Goal: Transaction & Acquisition: Purchase product/service

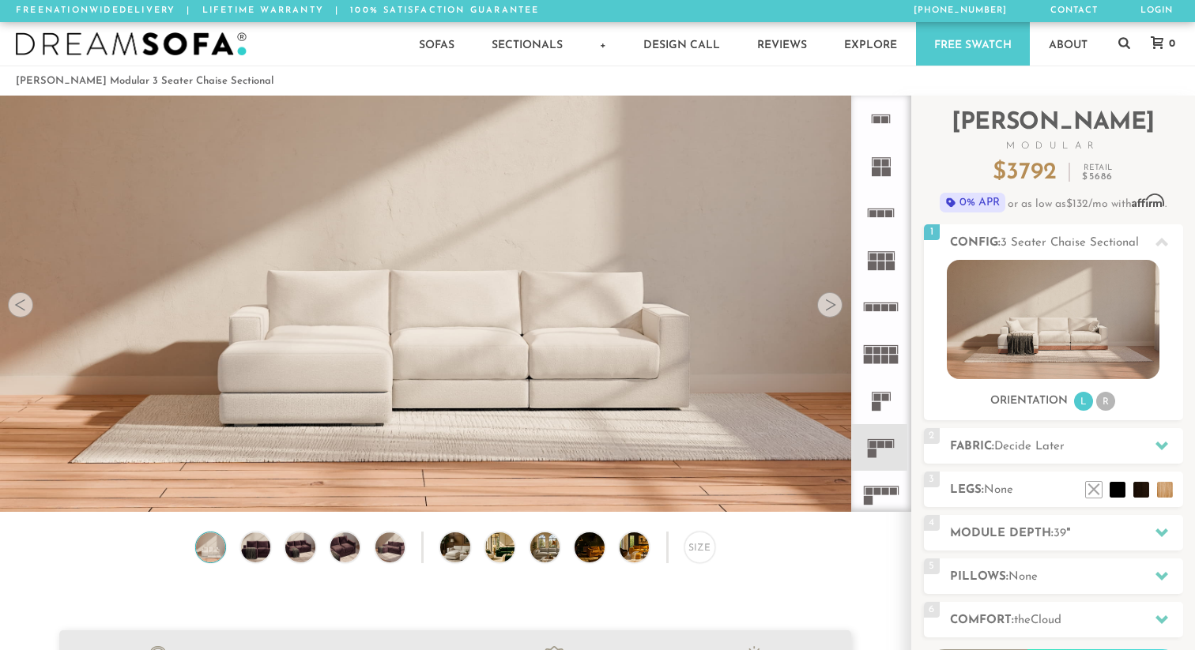
click at [824, 311] on div at bounding box center [829, 304] width 25 height 25
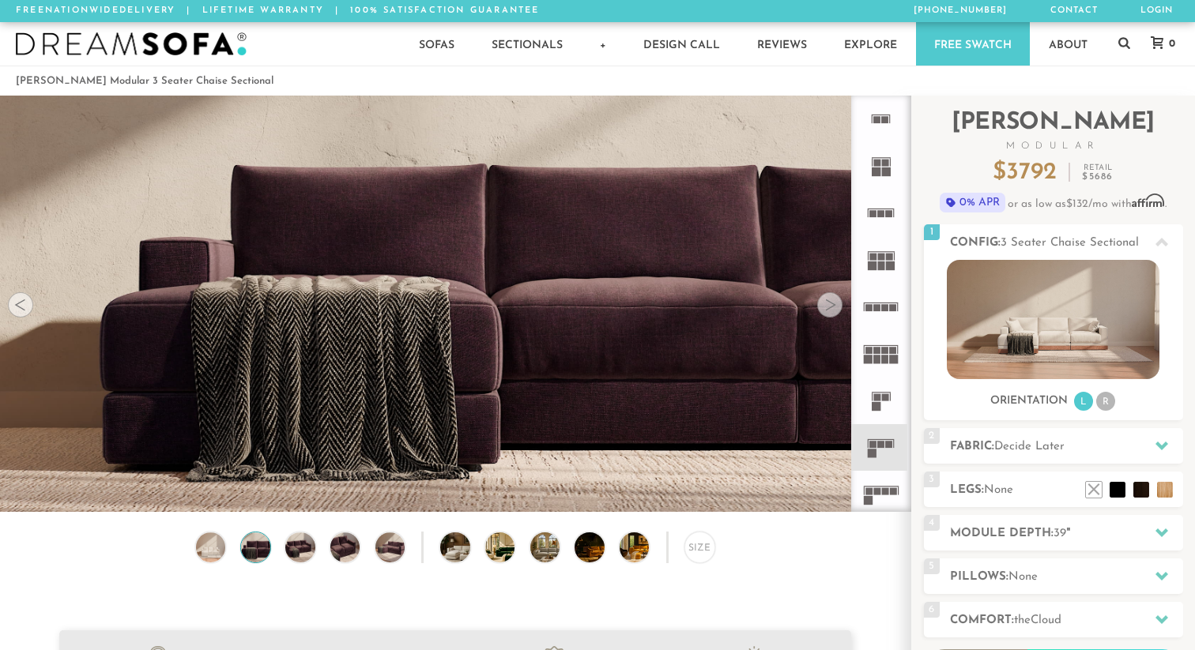
click at [825, 311] on div at bounding box center [829, 304] width 25 height 25
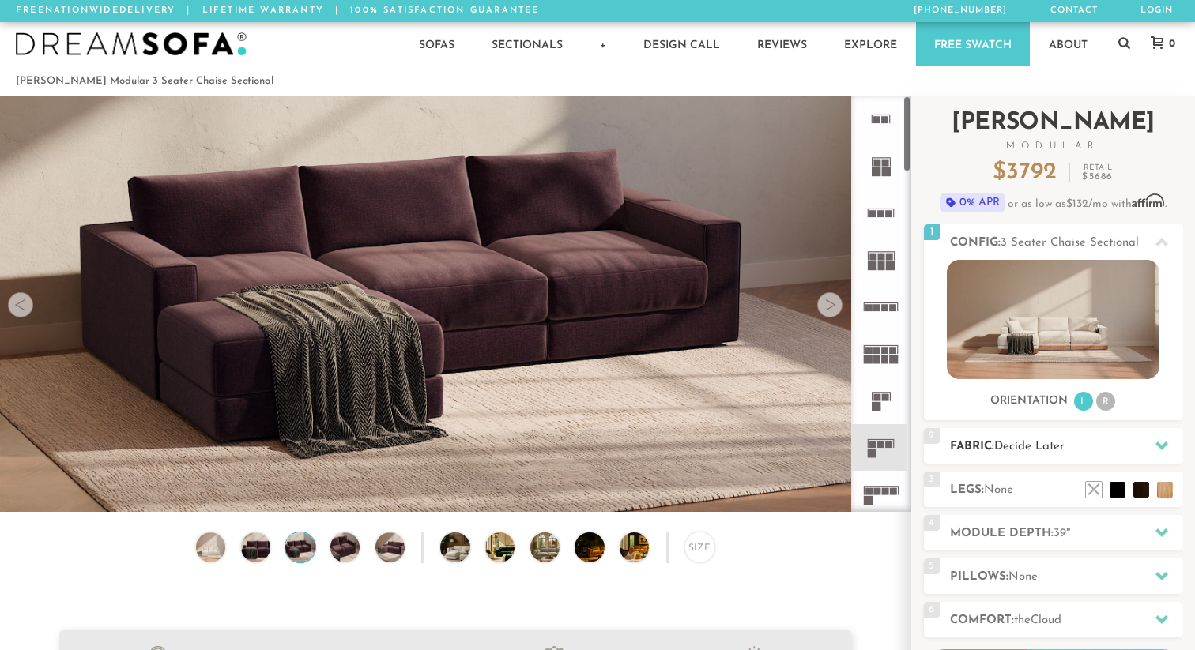
click at [1005, 441] on span "Decide Later" at bounding box center [1029, 447] width 70 height 12
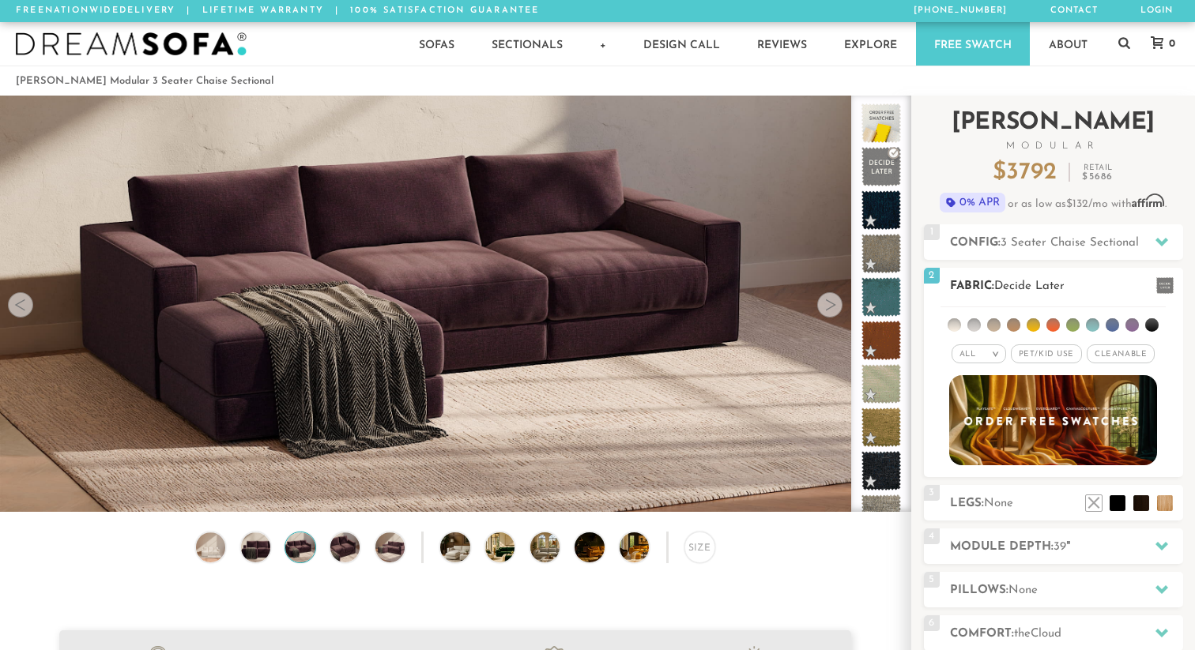
click at [969, 326] on li at bounding box center [973, 325] width 13 height 13
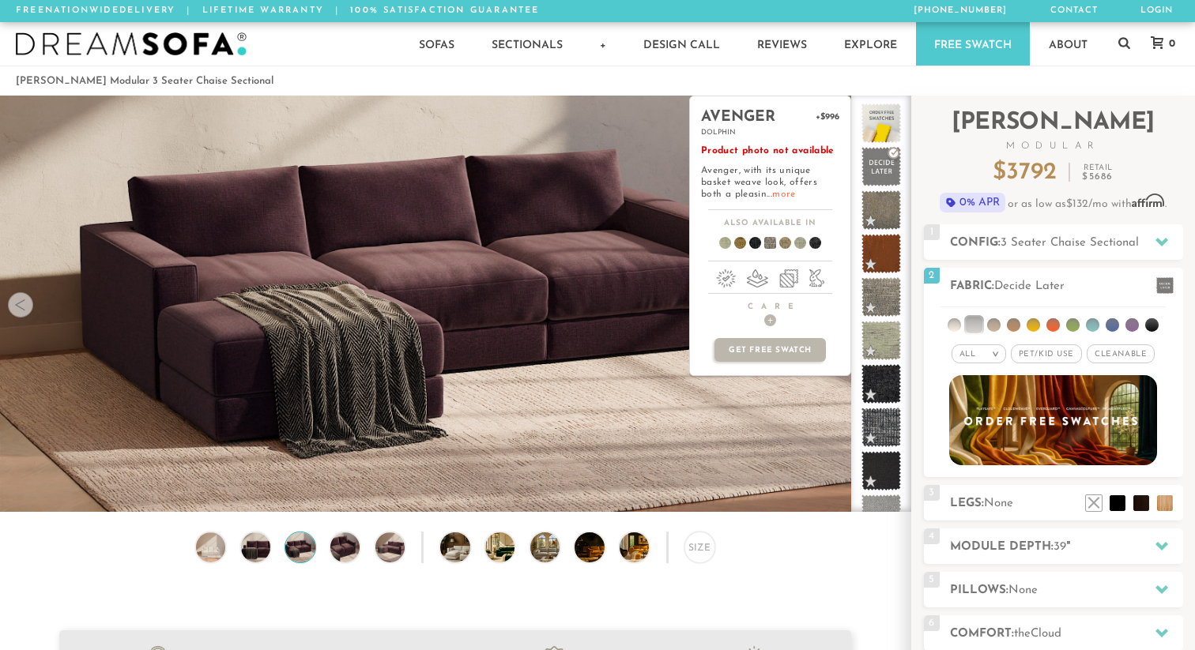
click at [772, 193] on link "more" at bounding box center [783, 194] width 23 height 9
click at [873, 303] on span at bounding box center [882, 298] width 50 height 50
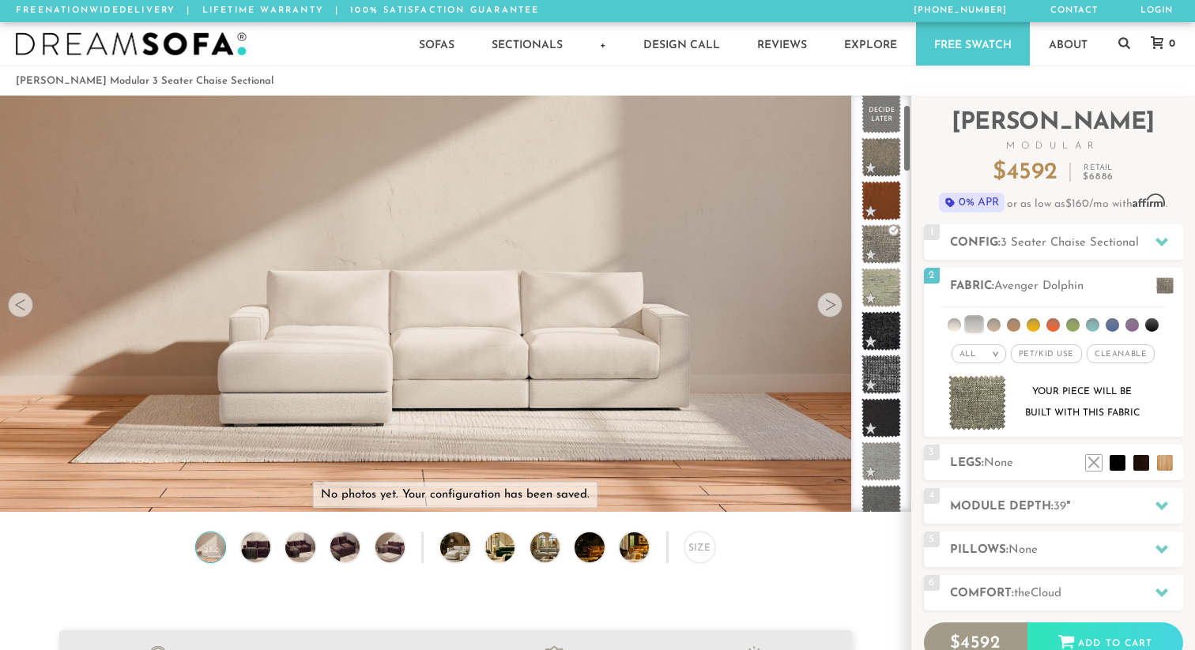
scroll to position [63, 0]
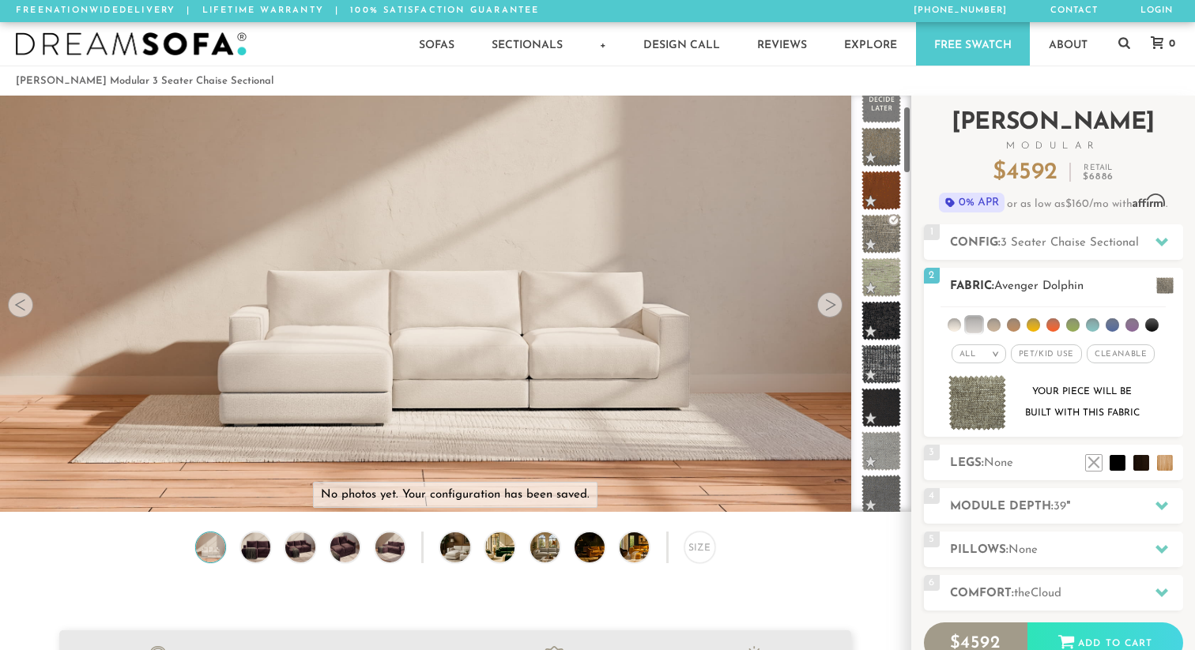
click at [982, 403] on img at bounding box center [977, 403] width 58 height 56
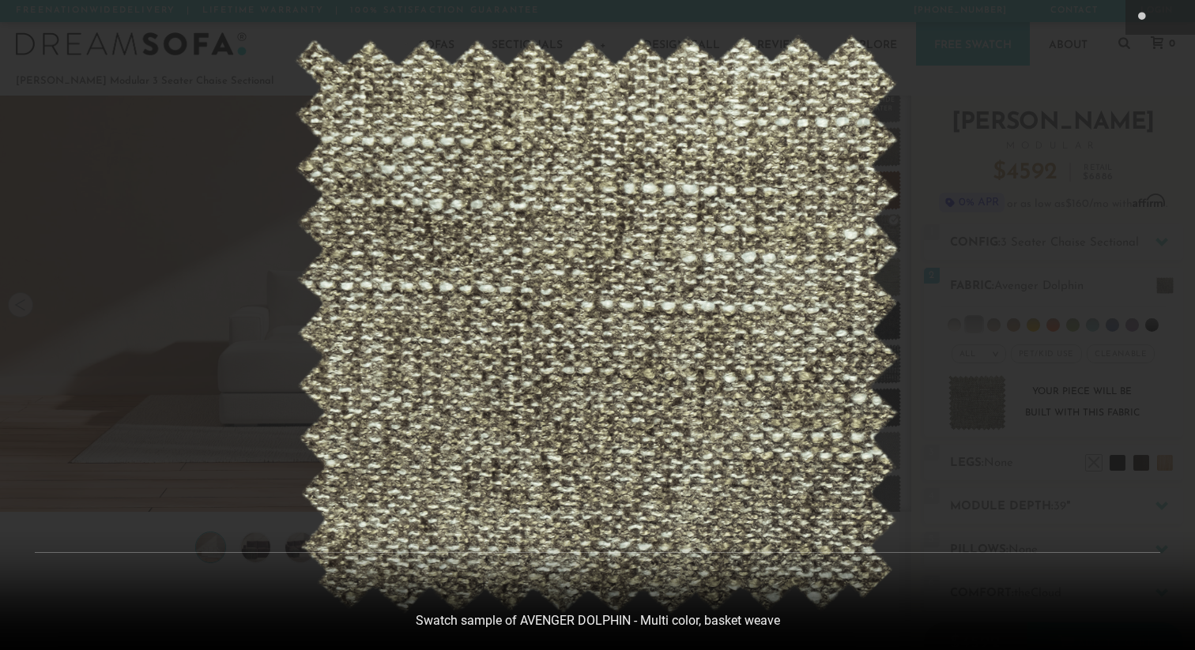
click at [1105, 135] on div at bounding box center [597, 325] width 1195 height 650
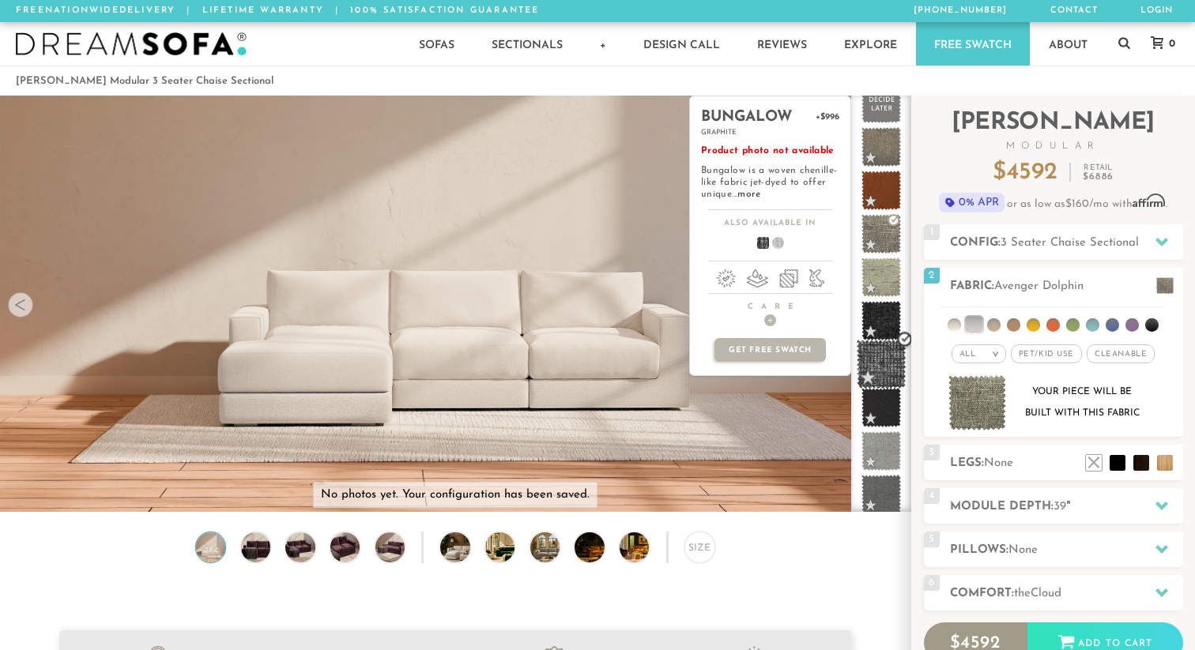
click at [887, 368] on span at bounding box center [882, 365] width 50 height 50
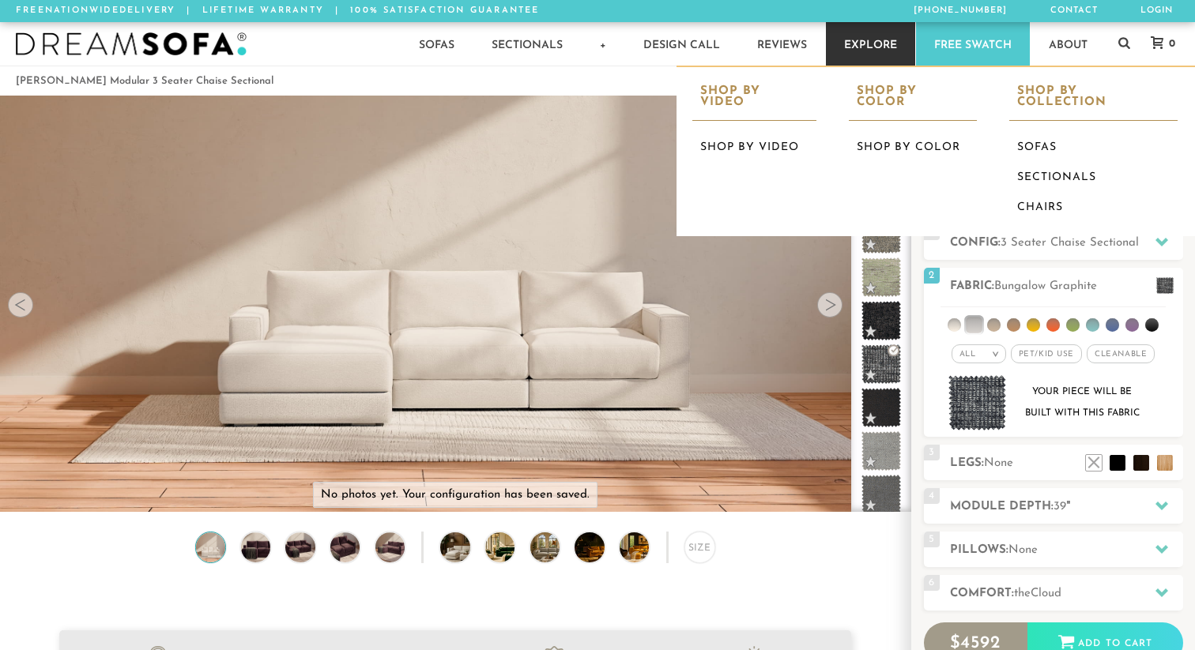
click at [747, 87] on div "Shop by Video" at bounding box center [754, 100] width 124 height 42
click at [747, 121] on li "Shop by Video Shop by Video" at bounding box center [755, 121] width 156 height 84
click at [747, 137] on link "Shop by Video" at bounding box center [754, 148] width 124 height 30
